Goal: Task Accomplishment & Management: Complete application form

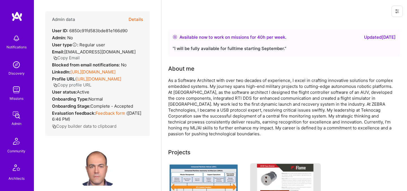
click at [139, 19] on button "Details" at bounding box center [136, 19] width 14 height 16
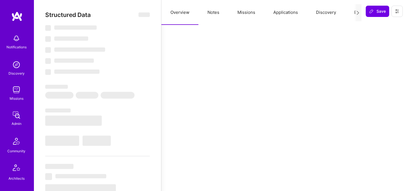
click at [351, 12] on button "Evaluation" at bounding box center [364, 12] width 39 height 25
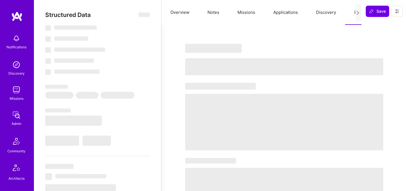
select select "Right Now"
select select "5"
select select "4"
select select "7"
select select "6"
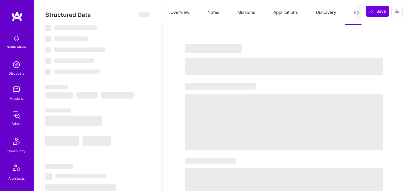
select select "US"
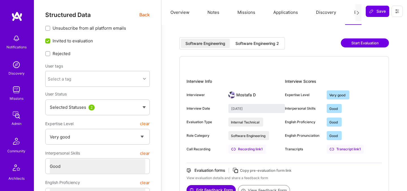
click at [267, 41] on div "Software Engineering 2" at bounding box center [258, 44] width 44 height 6
type input "August 25, 2025"
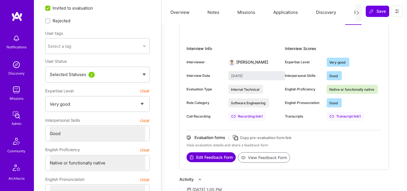
scroll to position [36, 0]
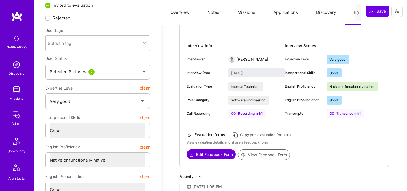
click at [255, 155] on button "View Feedback Form" at bounding box center [264, 155] width 52 height 10
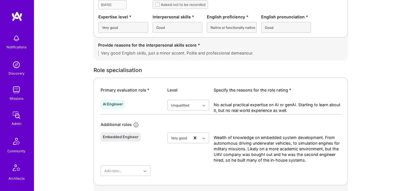
scroll to position [203, 0]
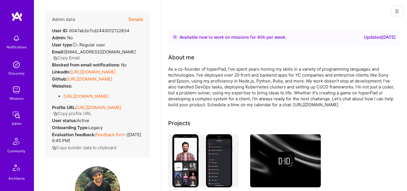
click at [132, 19] on button "Details" at bounding box center [136, 19] width 14 height 16
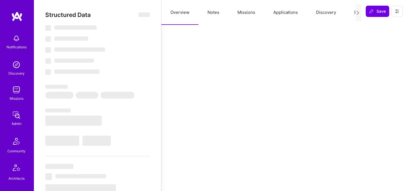
click at [350, 14] on button "Evaluation" at bounding box center [364, 12] width 39 height 25
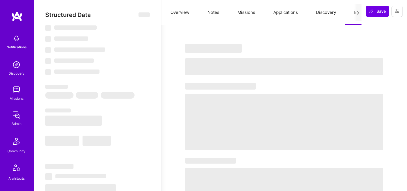
select select "Right Now"
select select "5"
select select "4"
select select "7"
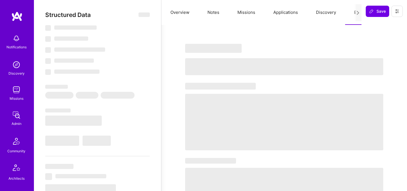
select select "CA"
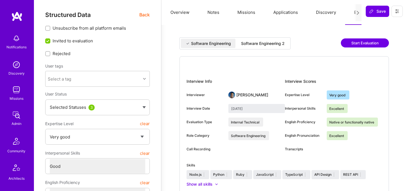
click at [259, 44] on div "Software Engineering 2" at bounding box center [263, 44] width 44 height 6
type input "[DATE]"
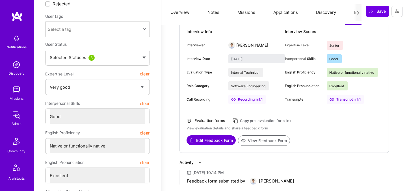
scroll to position [70, 0]
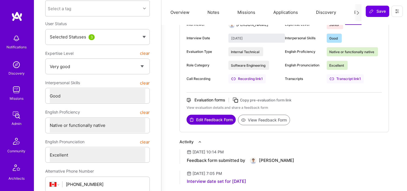
click at [264, 122] on button "View Feedback Form" at bounding box center [264, 120] width 52 height 10
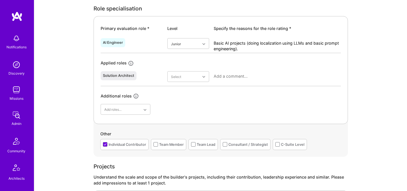
scroll to position [254, 0]
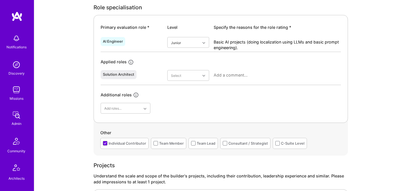
click at [236, 94] on div "Additional roles" at bounding box center [221, 95] width 240 height 7
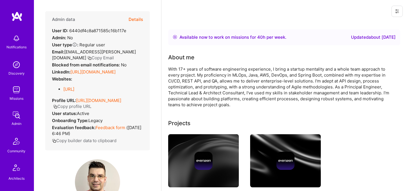
click at [139, 21] on button "Details" at bounding box center [136, 19] width 14 height 16
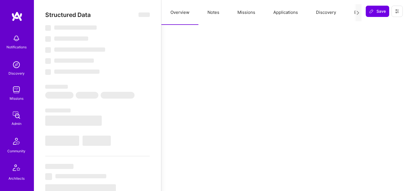
click at [347, 15] on button "Evaluation" at bounding box center [364, 12] width 39 height 25
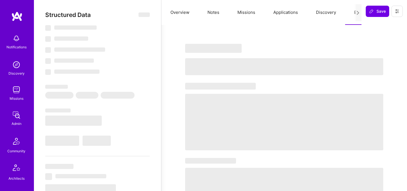
select select "Right Now"
select select "5"
select select "7"
select select "6"
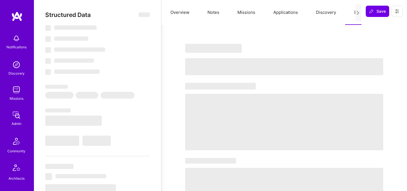
select select "RO"
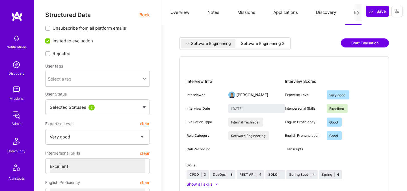
click at [273, 51] on div "Software Engineering Software Engineering 2 Start Evaluation" at bounding box center [285, 46] width 210 height 19
click at [273, 45] on div "Software Engineering 2" at bounding box center [263, 44] width 44 height 6
type input "August 26, 2025"
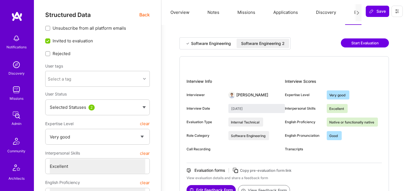
click at [275, 44] on div "Software Engineering 2" at bounding box center [263, 44] width 44 height 6
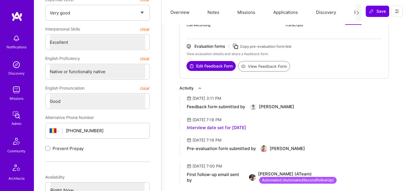
scroll to position [88, 0]
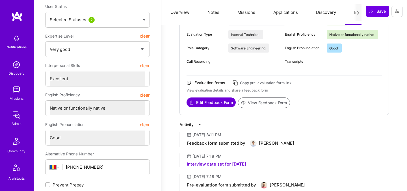
click at [265, 101] on button "View Feedback Form" at bounding box center [264, 103] width 52 height 10
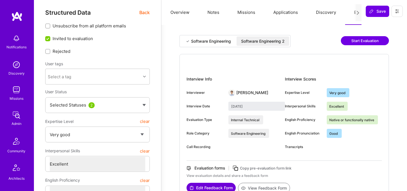
scroll to position [0, 0]
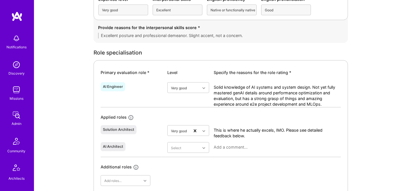
scroll to position [214, 0]
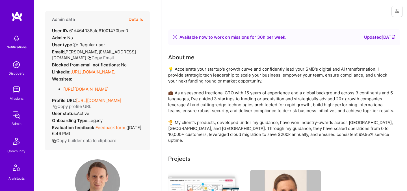
click at [136, 19] on button "Details" at bounding box center [136, 19] width 14 height 16
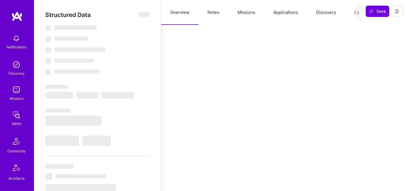
select select "Right Now"
select select "5"
select select "4"
select select "7"
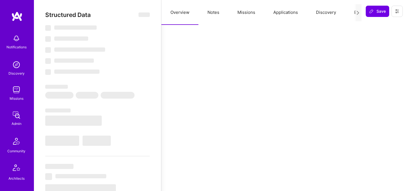
select select "IT"
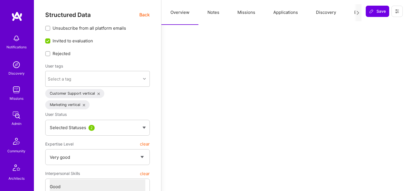
click at [353, 15] on button "Evaluation" at bounding box center [364, 12] width 39 height 25
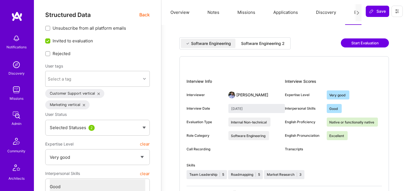
click at [269, 43] on div "Software Engineering 2" at bounding box center [263, 44] width 44 height 6
type input "[DATE]"
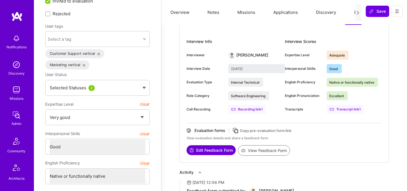
scroll to position [42, 0]
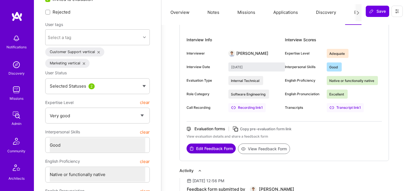
click at [251, 152] on button "View Feedback Form" at bounding box center [264, 149] width 52 height 10
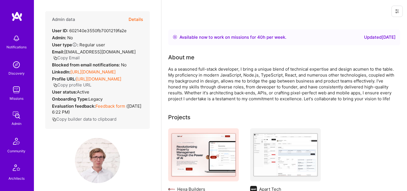
click at [138, 21] on button "Details" at bounding box center [136, 19] width 14 height 16
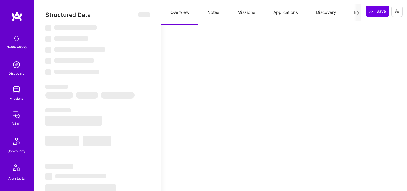
click at [353, 12] on button "Evaluation" at bounding box center [364, 12] width 39 height 25
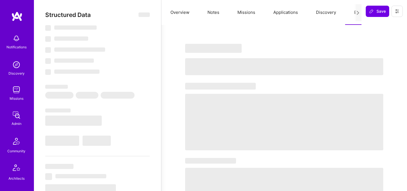
select select "Right Now"
select select "5"
select select "4"
select select "7"
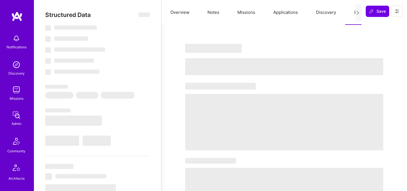
select select "PL"
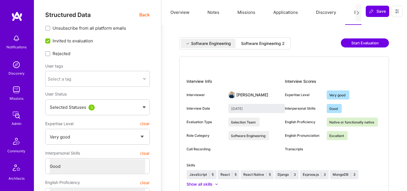
click at [278, 40] on div "Software Engineering 2" at bounding box center [263, 43] width 53 height 9
type input "August 27, 2025"
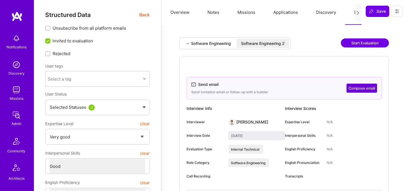
click at [144, 17] on span "Back" at bounding box center [144, 14] width 10 height 7
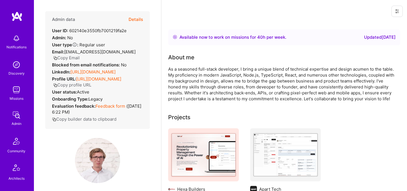
click at [138, 21] on button "Details" at bounding box center [136, 19] width 14 height 16
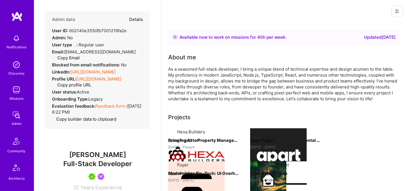
type textarea "x"
select select "5"
select select "4"
select select "7"
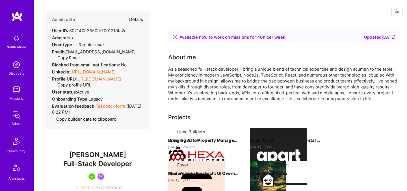
select select "PL"
select select "Right Now"
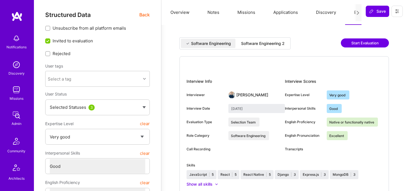
click at [284, 48] on div "Software Engineering Software Engineering 2" at bounding box center [235, 43] width 111 height 12
click at [277, 45] on div "Software Engineering 2" at bounding box center [263, 44] width 44 height 6
type input "[DATE]"
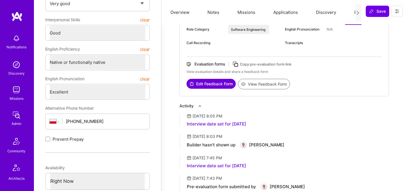
scroll to position [144, 0]
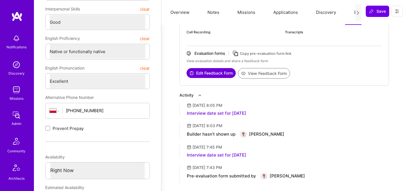
click at [261, 76] on button "View Feedback Form" at bounding box center [264, 73] width 52 height 10
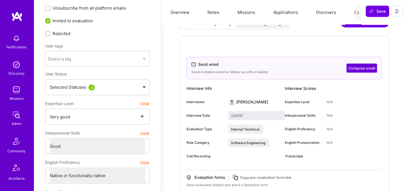
scroll to position [0, 0]
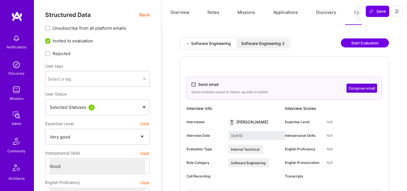
click at [143, 15] on span "Back" at bounding box center [144, 14] width 10 height 7
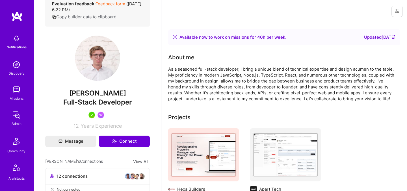
scroll to position [109, 0]
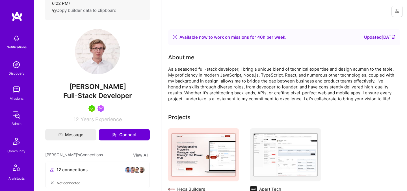
drag, startPoint x: 66, startPoint y: 87, endPoint x: 134, endPoint y: 85, distance: 67.9
click at [134, 85] on span "Patryk Pawłowski" at bounding box center [97, 87] width 105 height 8
copy span "Patryk Pawłowski"
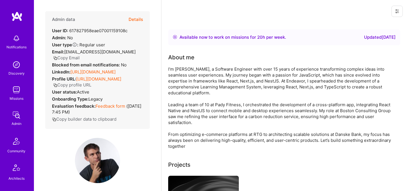
click at [137, 21] on button "Details" at bounding box center [136, 19] width 14 height 16
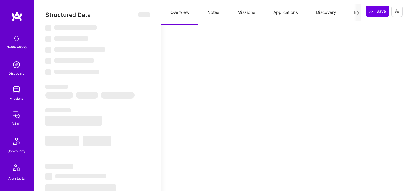
click at [352, 15] on button "Evaluation" at bounding box center [364, 12] width 39 height 25
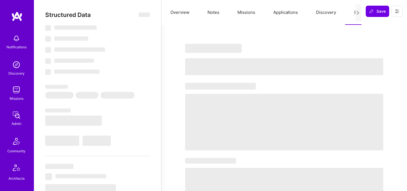
select select "Right Now"
select select "7"
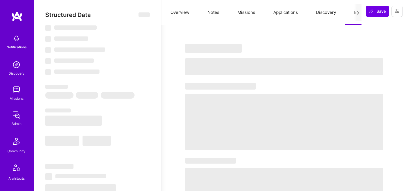
select select "PL"
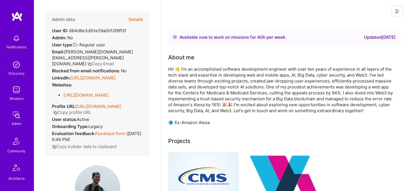
click at [141, 21] on button "Details" at bounding box center [136, 19] width 14 height 16
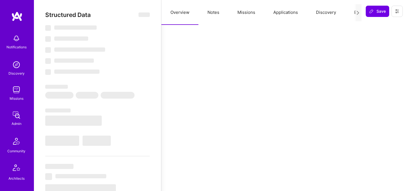
click at [349, 12] on button "Evaluation" at bounding box center [364, 12] width 39 height 25
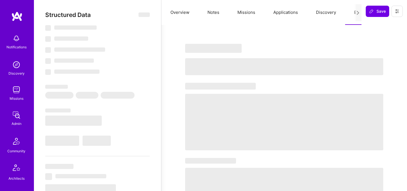
select select "Right Now"
select select "5"
select select "4"
select select "7"
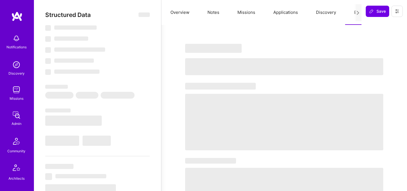
select select "US"
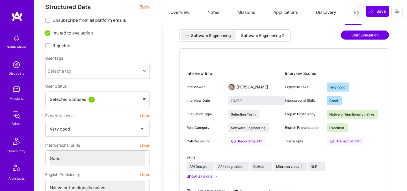
scroll to position [8, 0]
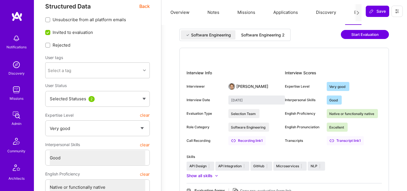
click at [265, 34] on div "Software Engineering 2" at bounding box center [263, 35] width 44 height 6
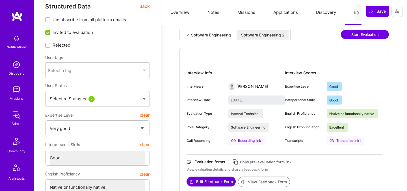
type input "August 28, 2025"
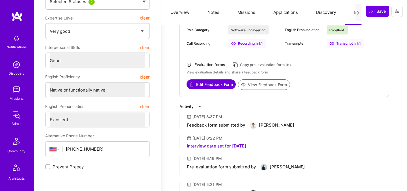
scroll to position [106, 0]
click at [251, 83] on button "View Feedback Form" at bounding box center [264, 84] width 52 height 10
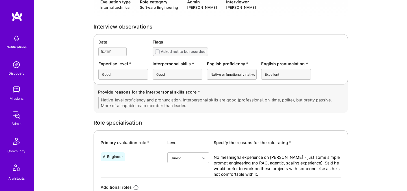
scroll to position [152, 0]
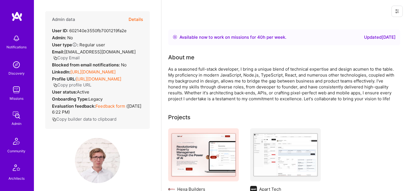
click at [141, 20] on button "Details" at bounding box center [136, 19] width 14 height 16
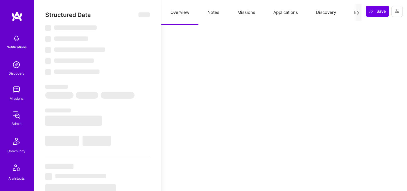
click at [349, 12] on button "Evaluation" at bounding box center [364, 12] width 39 height 25
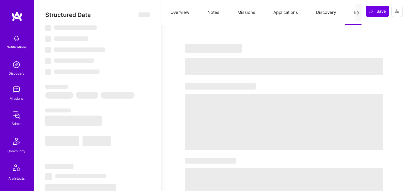
select select "Right Now"
select select "5"
select select "4"
select select "7"
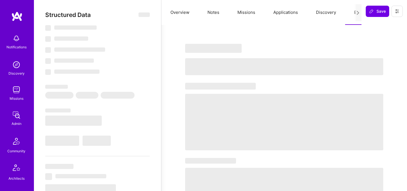
select select "PL"
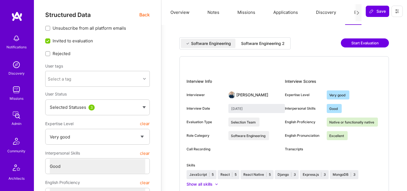
click at [276, 44] on div "Software Engineering 2" at bounding box center [263, 44] width 44 height 6
type input "[DATE]"
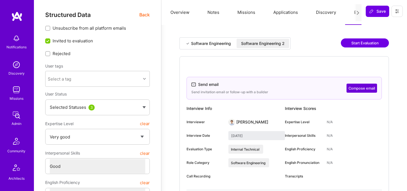
click at [148, 12] on span "Back" at bounding box center [144, 14] width 10 height 7
click at [144, 15] on span "Back" at bounding box center [144, 14] width 10 height 7
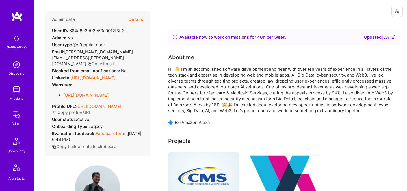
click at [138, 20] on button "Details" at bounding box center [136, 19] width 14 height 16
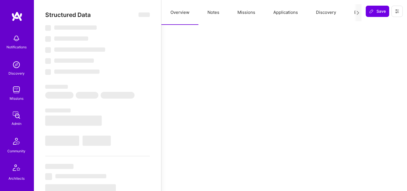
click at [351, 11] on button "Evaluation" at bounding box center [364, 12] width 39 height 25
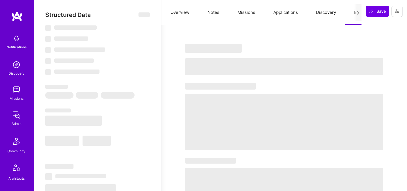
select select "Right Now"
select select "5"
select select "4"
select select "7"
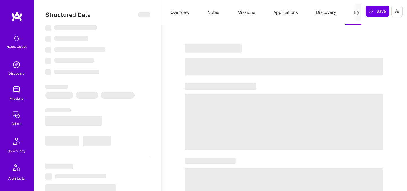
select select "US"
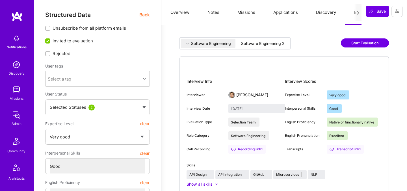
click at [255, 45] on div "Software Engineering 2" at bounding box center [263, 44] width 44 height 6
type input "August 28, 2025"
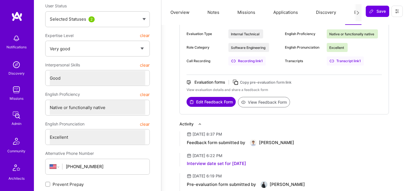
scroll to position [155, 0]
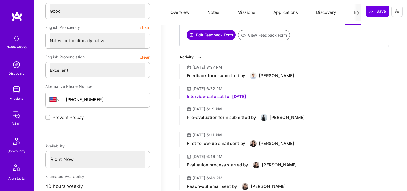
click at [262, 34] on button "View Feedback Form" at bounding box center [264, 35] width 52 height 10
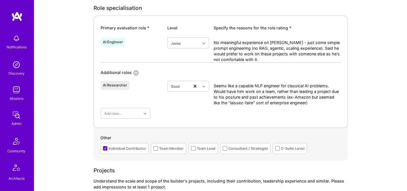
scroll to position [269, 0]
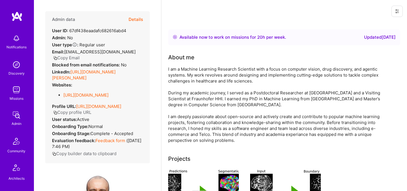
click at [131, 20] on button "Details" at bounding box center [136, 19] width 14 height 16
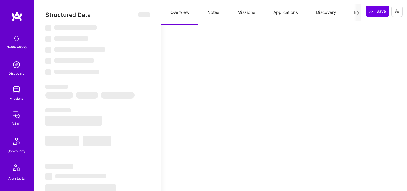
click at [353, 14] on button "Evaluation" at bounding box center [364, 12] width 39 height 25
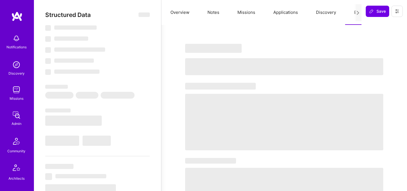
select select "Right Now"
select select "5"
select select "7"
select select "6"
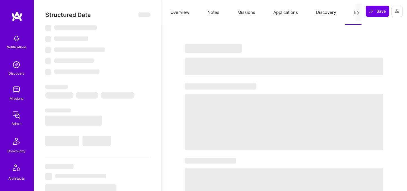
select select "DE"
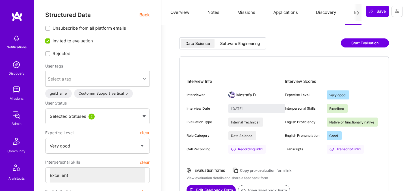
click at [251, 45] on div "Software Engineering" at bounding box center [240, 44] width 40 height 6
type input "[DATE]"
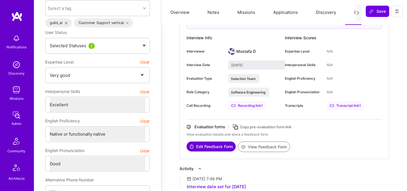
scroll to position [93, 0]
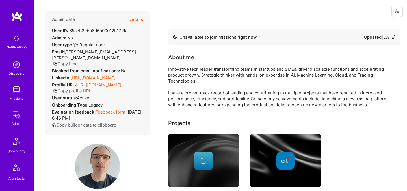
click at [135, 20] on button "Details" at bounding box center [136, 19] width 14 height 16
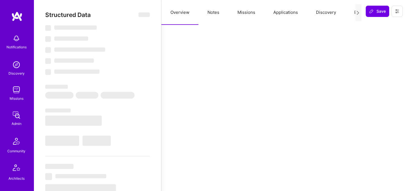
click at [353, 11] on button "Evaluation" at bounding box center [364, 12] width 39 height 25
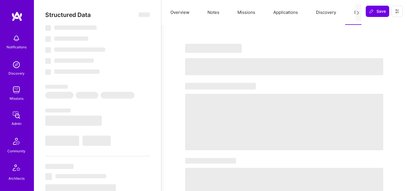
select select "Not Available"
select select "6 Months"
select select "5"
select select "7"
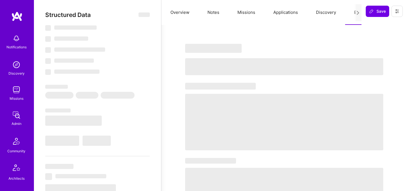
select select "7"
select select "GB"
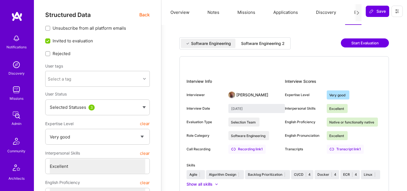
click at [273, 41] on div "Software Engineering 2" at bounding box center [263, 44] width 44 height 6
type input "August 29, 2025"
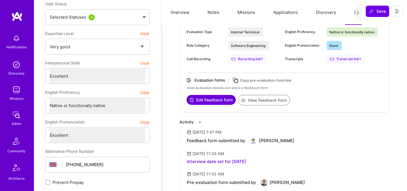
scroll to position [91, 0]
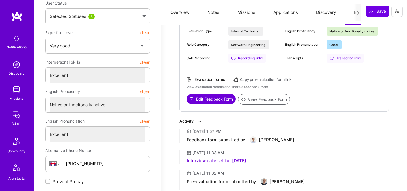
click at [254, 97] on button "View Feedback Form" at bounding box center [264, 99] width 52 height 10
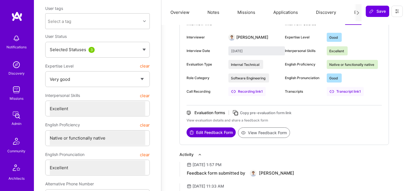
scroll to position [0, 0]
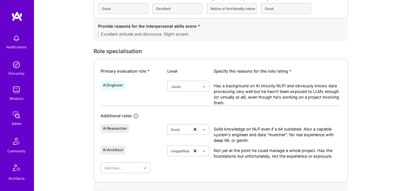
scroll to position [210, 0]
click at [149, 94] on div "AI Engineer" at bounding box center [132, 93] width 62 height 25
click at [154, 77] on div "Primary evaluation role * Level Specify the reasons for the role rating * AI En…" at bounding box center [221, 121] width 254 height 124
